Goal: Check status: Check status

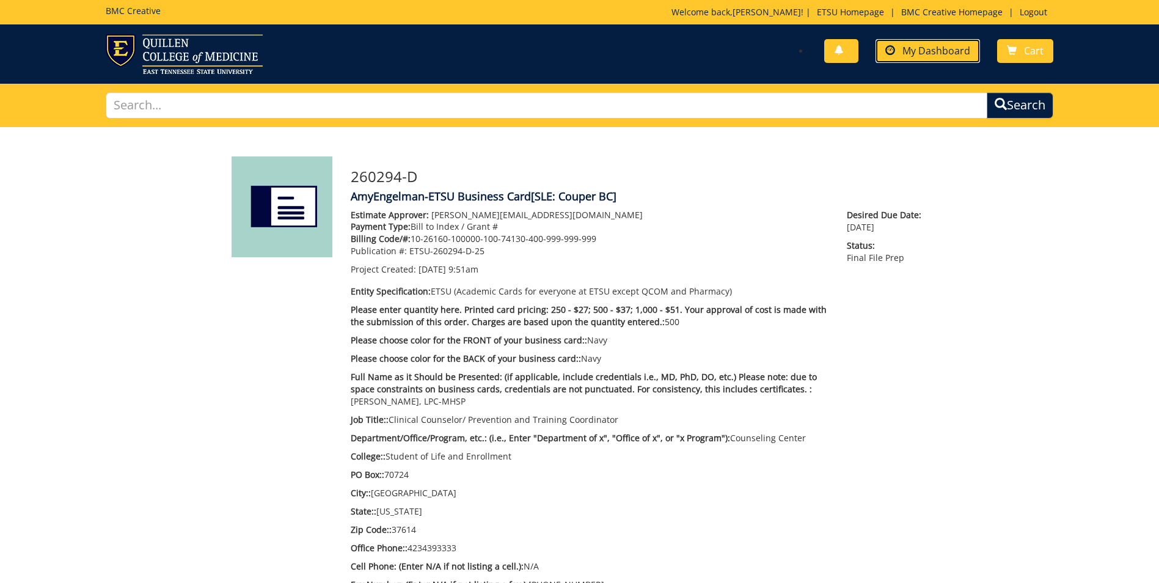
click at [927, 58] on link "My Dashboard" at bounding box center [927, 51] width 104 height 24
click at [927, 59] on link "My Dashboard" at bounding box center [927, 51] width 104 height 24
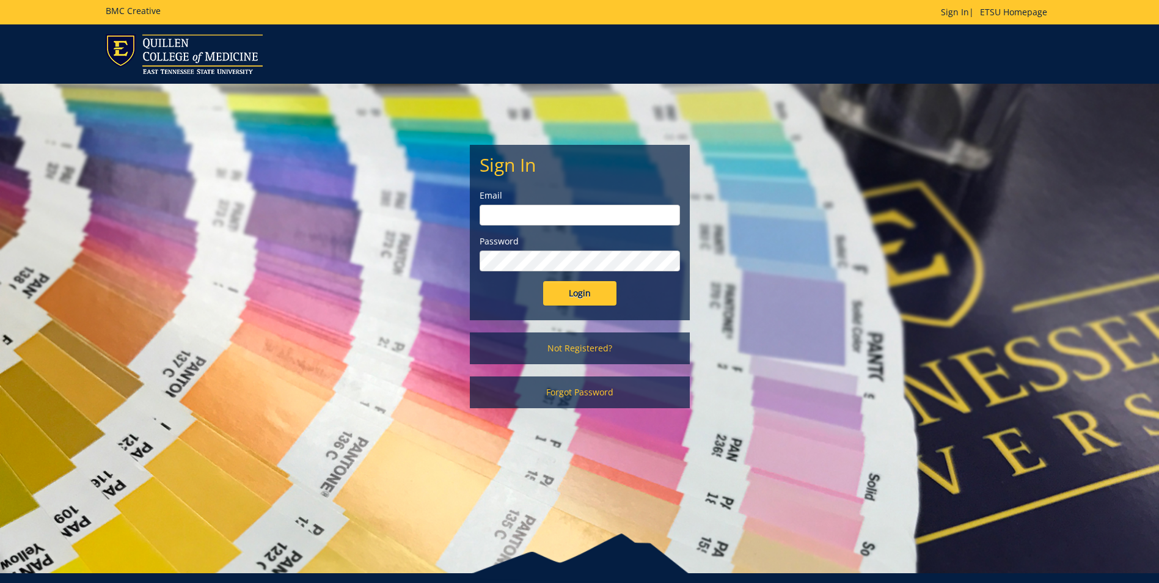
type input "[PERSON_NAME][EMAIL_ADDRESS][DOMAIN_NAME]"
click at [594, 293] on input "Login" at bounding box center [579, 293] width 73 height 24
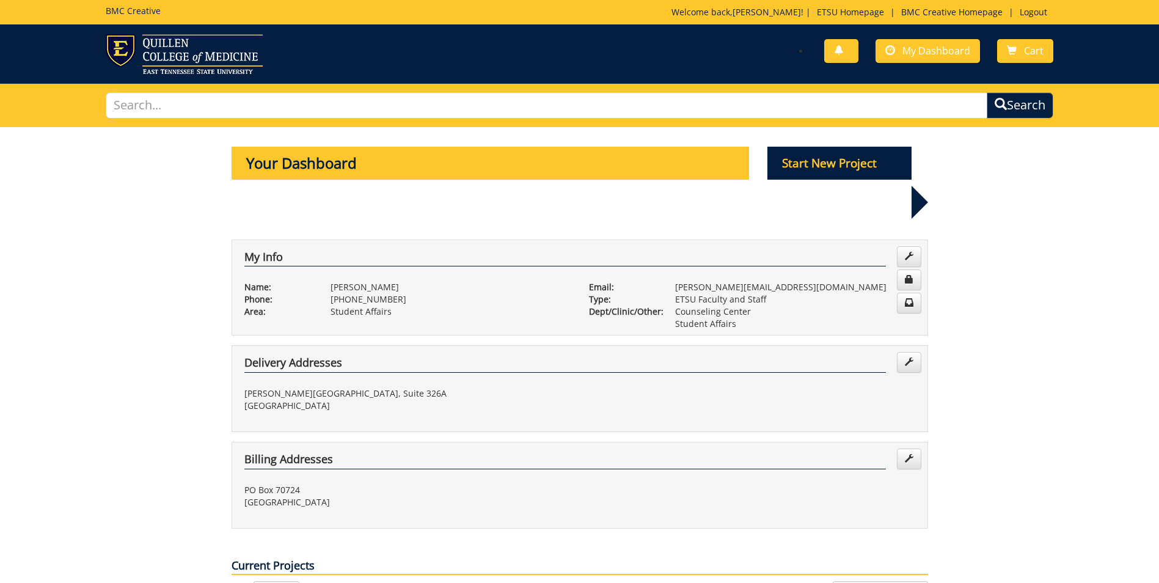
scroll to position [244, 0]
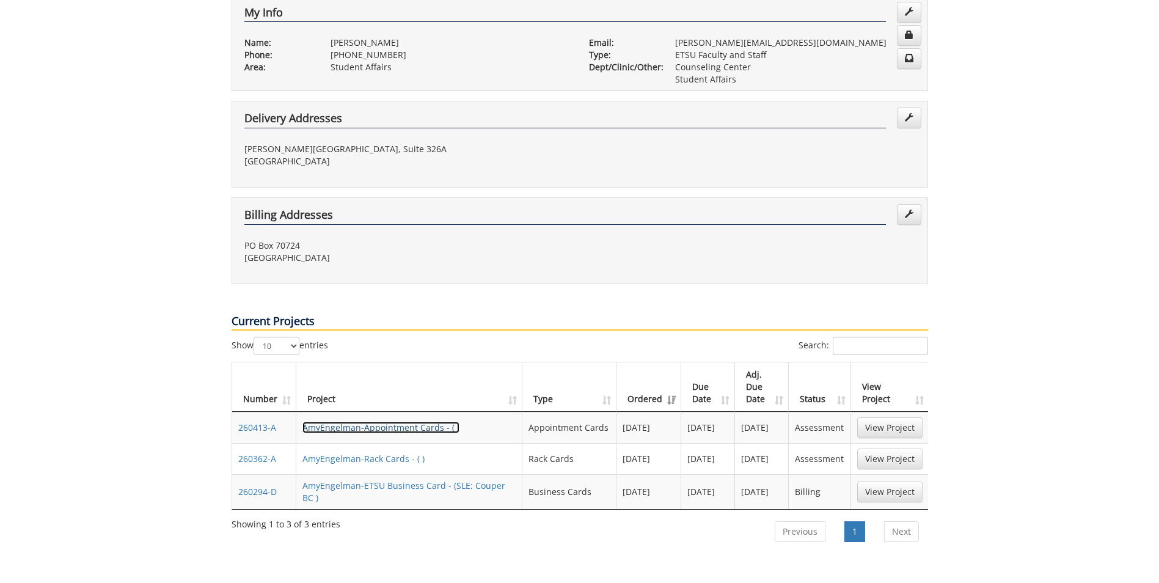
click at [419, 421] on link "AmyEngelman-Appointment Cards - ( )" at bounding box center [380, 427] width 157 height 12
click at [376, 453] on link "AmyEngelman-Rack Cards - ( )" at bounding box center [363, 459] width 122 height 12
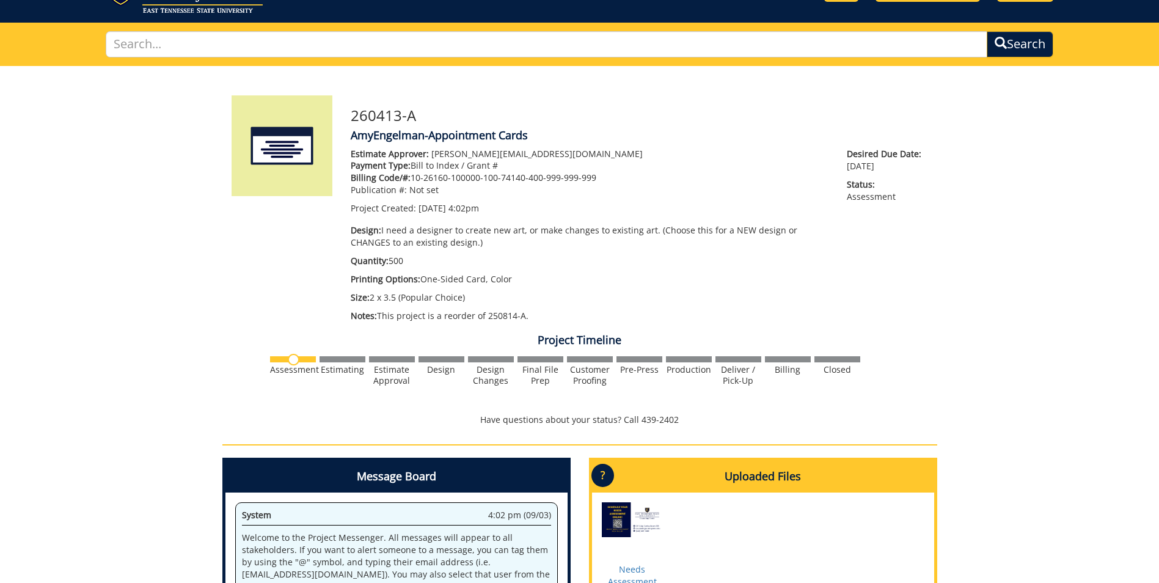
scroll to position [356, 0]
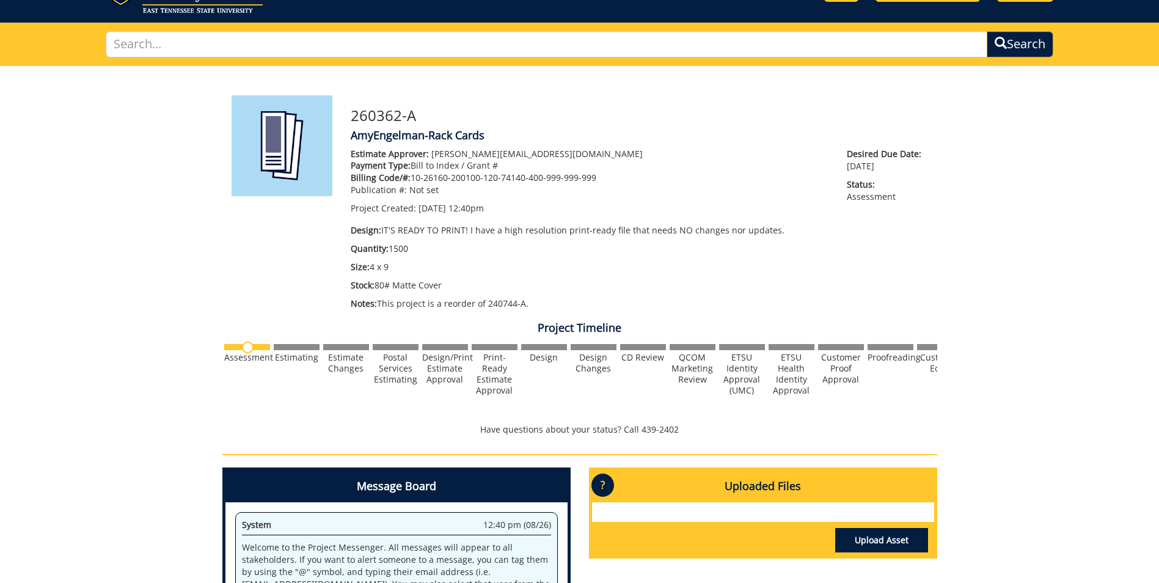
scroll to position [183, 0]
